Goal: Task Accomplishment & Management: Manage account settings

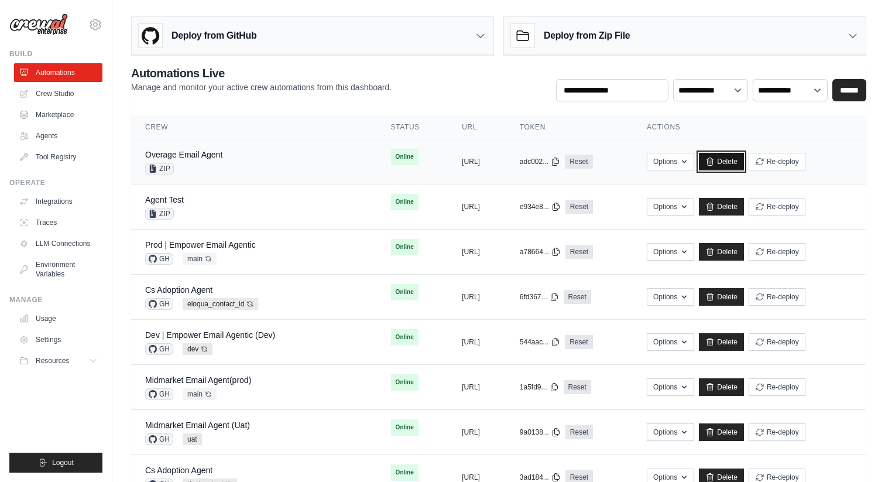
click at [744, 163] on link "Delete" at bounding box center [721, 162] width 45 height 18
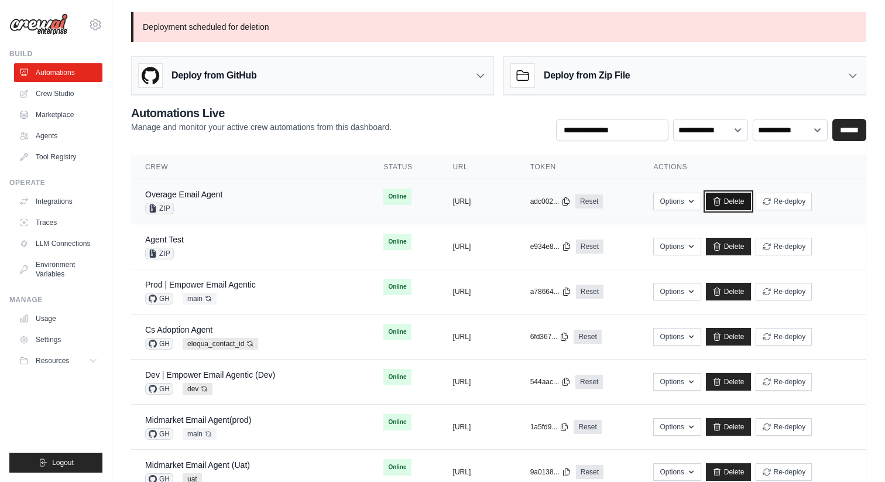
click at [751, 195] on link "Delete" at bounding box center [728, 202] width 45 height 18
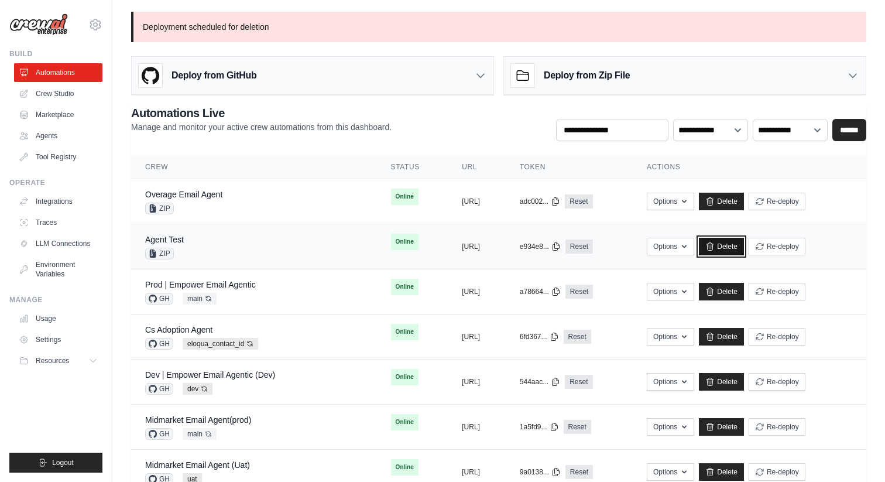
click at [744, 255] on link "Delete" at bounding box center [721, 247] width 45 height 18
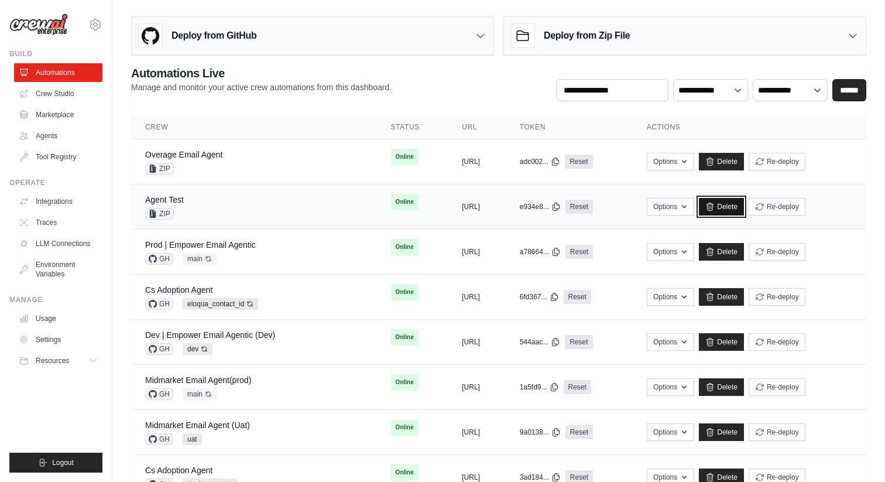
click at [744, 213] on link "Delete" at bounding box center [721, 207] width 45 height 18
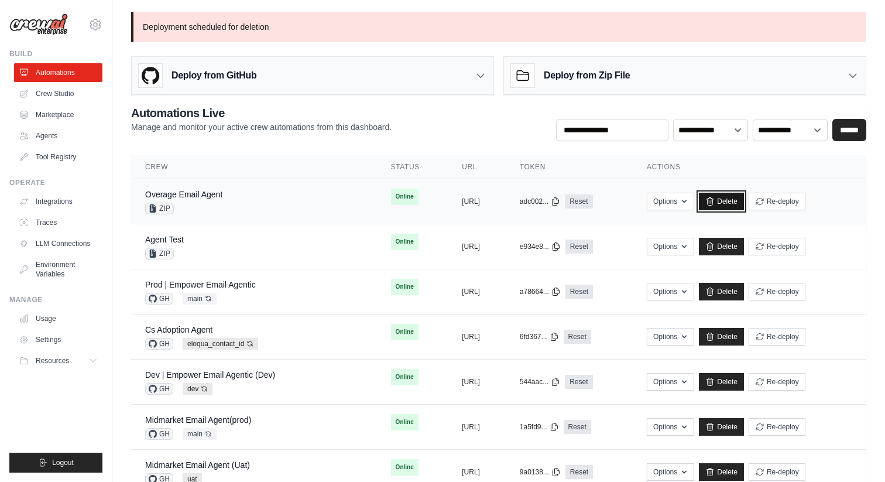
click at [744, 195] on link "Delete" at bounding box center [721, 202] width 45 height 18
